Goal: Information Seeking & Learning: Learn about a topic

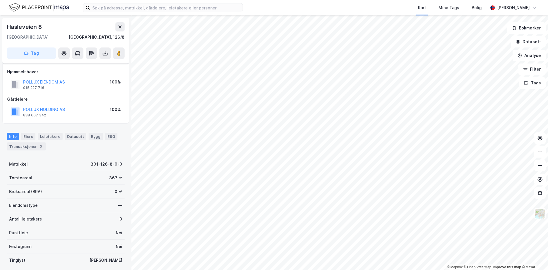
scroll to position [41, 0]
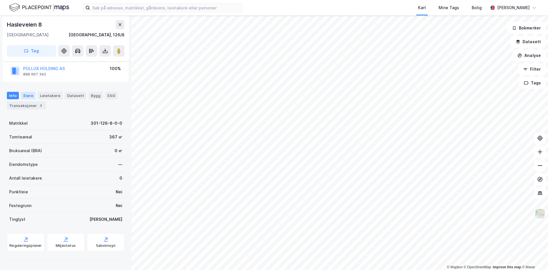
click at [29, 96] on div "Eiere" at bounding box center [28, 95] width 14 height 7
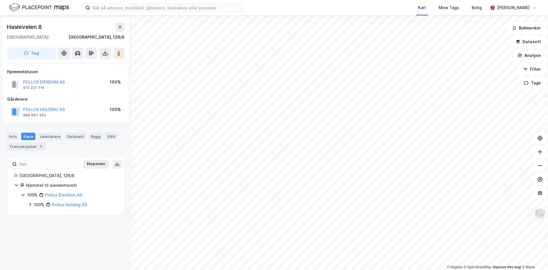
click at [31, 204] on icon at bounding box center [30, 203] width 2 height 3
click at [23, 196] on icon at bounding box center [23, 194] width 5 height 5
click at [34, 146] on div "Transaksjoner 3" at bounding box center [26, 146] width 39 height 8
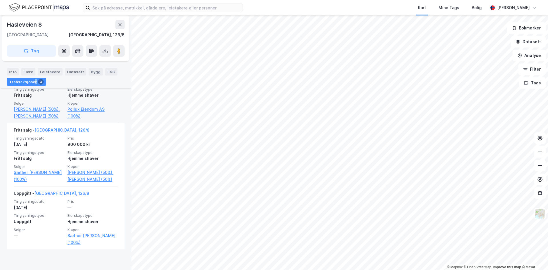
scroll to position [130, 0]
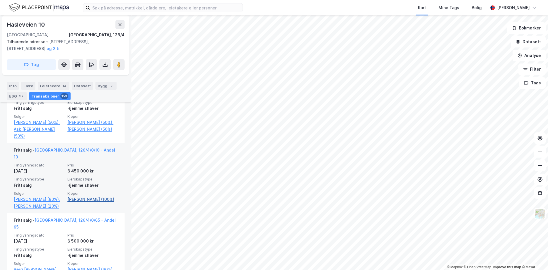
scroll to position [396, 0]
